Goal: Task Accomplishment & Management: Use online tool/utility

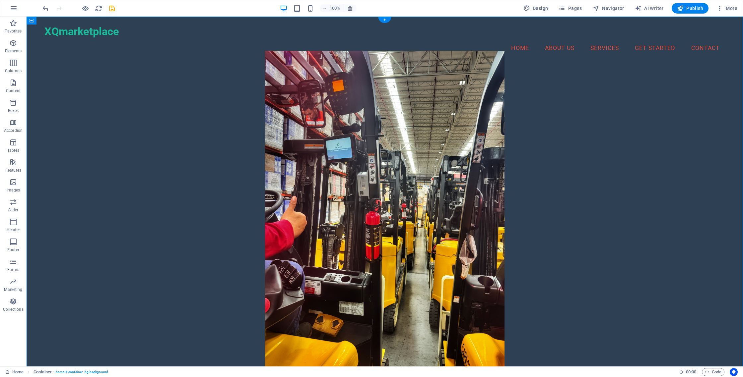
drag, startPoint x: 408, startPoint y: 176, endPoint x: 362, endPoint y: 169, distance: 46.0
click at [362, 169] on div "Welcome to XQmarketplace Your one-stop platform for connecting with multiple bu…" at bounding box center [384, 277] width 680 height 425
drag, startPoint x: 358, startPoint y: 179, endPoint x: 328, endPoint y: 181, distance: 30.2
drag, startPoint x: 329, startPoint y: 181, endPoint x: 453, endPoint y: 180, distance: 123.7
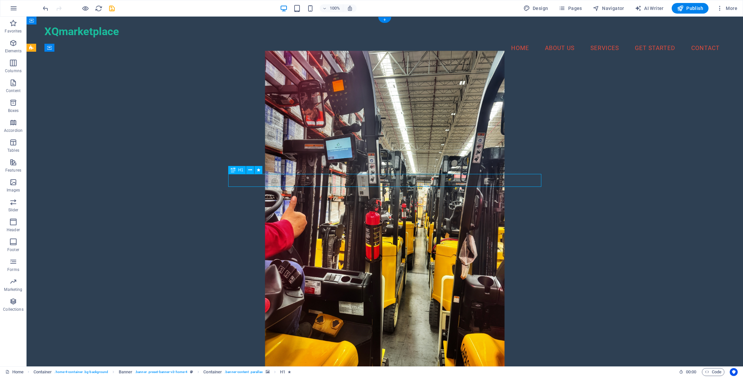
drag, startPoint x: 454, startPoint y: 180, endPoint x: 352, endPoint y: 170, distance: 101.6
click at [251, 171] on icon at bounding box center [250, 170] width 4 height 7
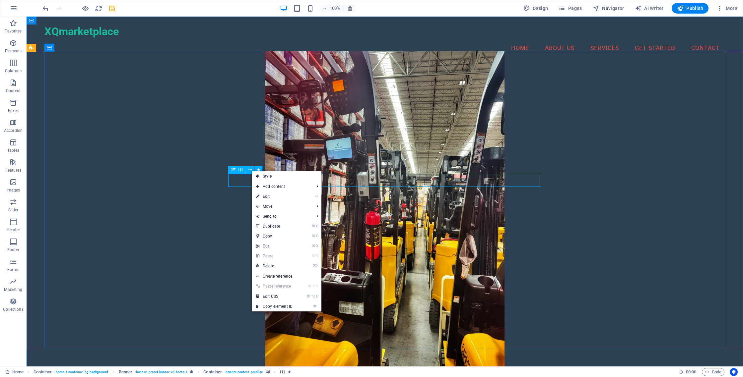
click at [233, 171] on icon at bounding box center [233, 170] width 5 height 8
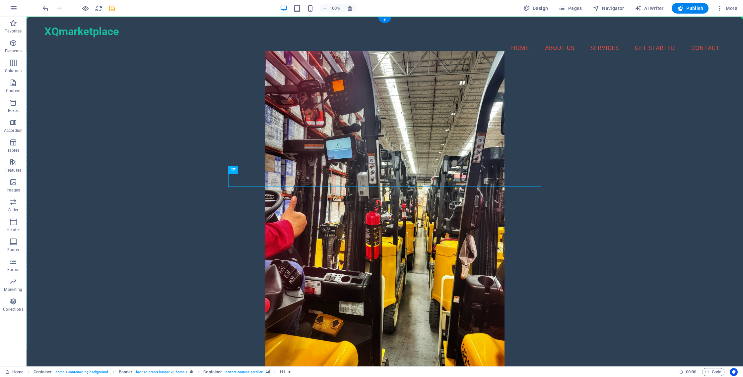
drag, startPoint x: 259, startPoint y: 187, endPoint x: 194, endPoint y: 156, distance: 72.2
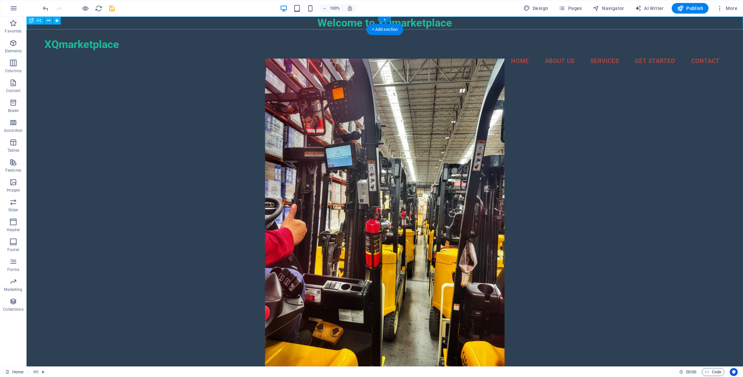
click at [330, 23] on div "Welcome to XQmarketplace" at bounding box center [385, 23] width 716 height 13
click at [36, 21] on div "H1" at bounding box center [36, 21] width 18 height 8
click at [37, 20] on span "H1" at bounding box center [38, 21] width 5 height 4
drag, startPoint x: 56, startPoint y: 37, endPoint x: 42, endPoint y: 50, distance: 19.5
click at [385, 20] on div "+" at bounding box center [384, 20] width 13 height 6
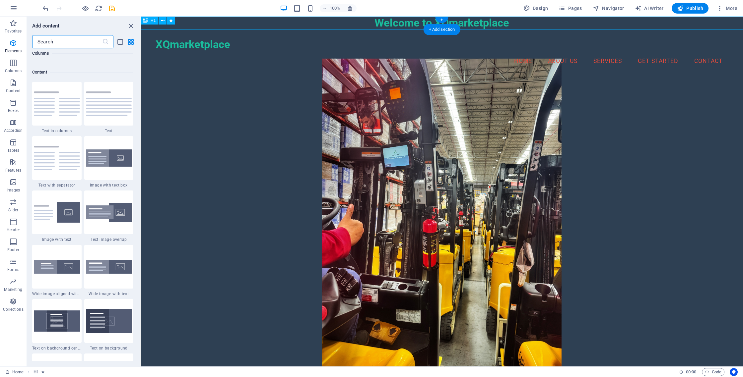
scroll to position [1160, 0]
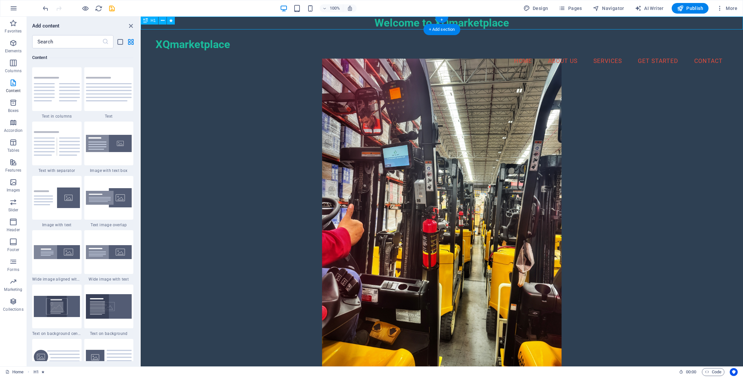
click at [387, 22] on div "Welcome to XQmarketplace" at bounding box center [442, 23] width 602 height 13
click at [293, 189] on div "H3" at bounding box center [294, 190] width 18 height 8
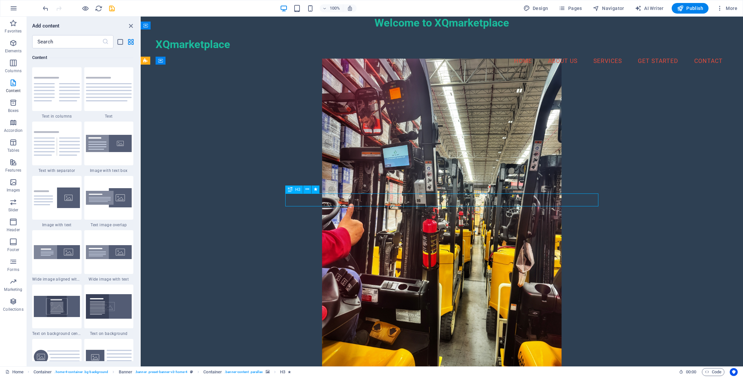
click at [299, 189] on span "H3" at bounding box center [297, 190] width 5 height 4
click at [288, 189] on icon at bounding box center [290, 190] width 5 height 8
click at [293, 190] on div "H3" at bounding box center [294, 190] width 18 height 8
